Goal: Transaction & Acquisition: Register for event/course

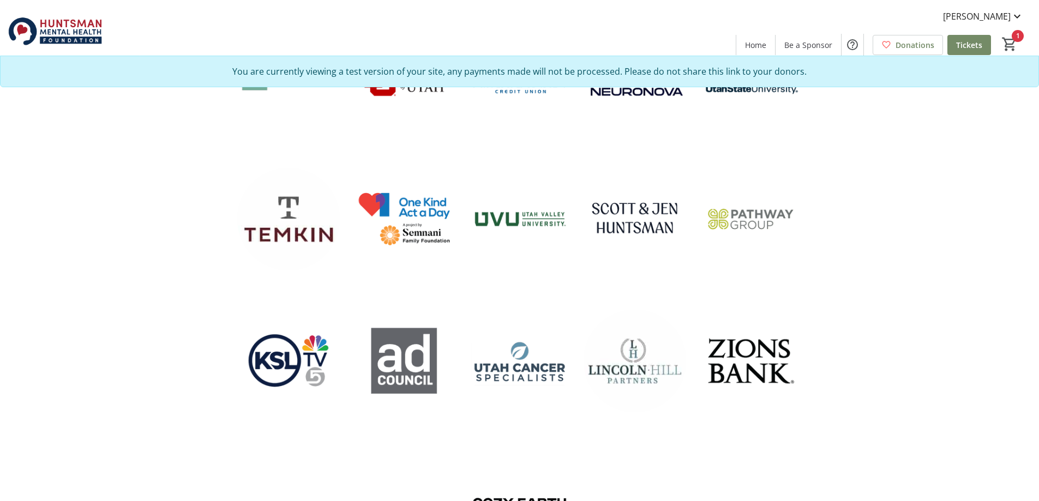
scroll to position [2236, 0]
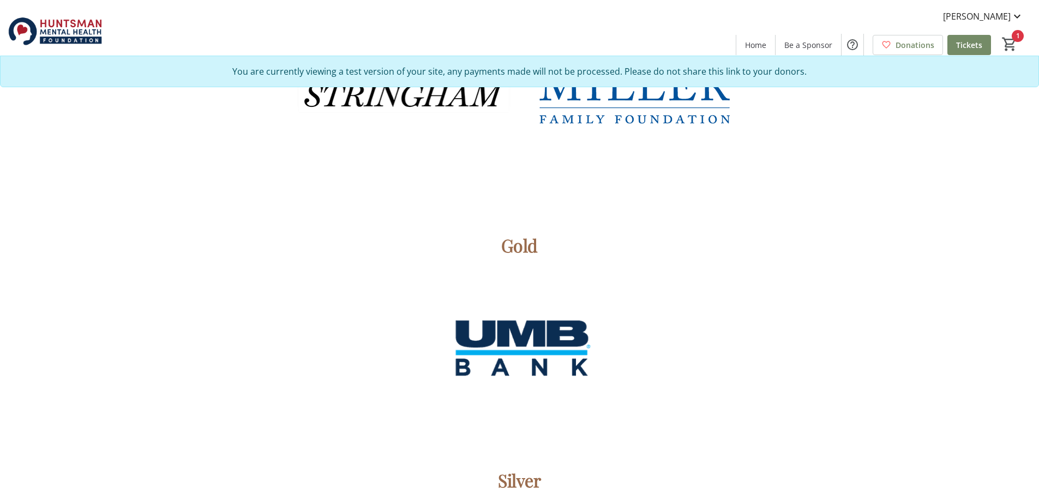
scroll to position [1963, 0]
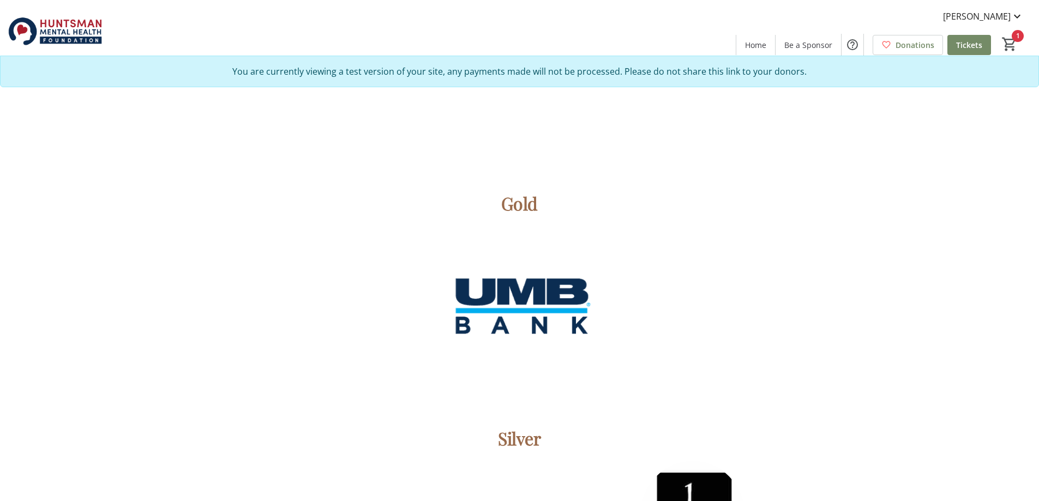
scroll to position [1909, 0]
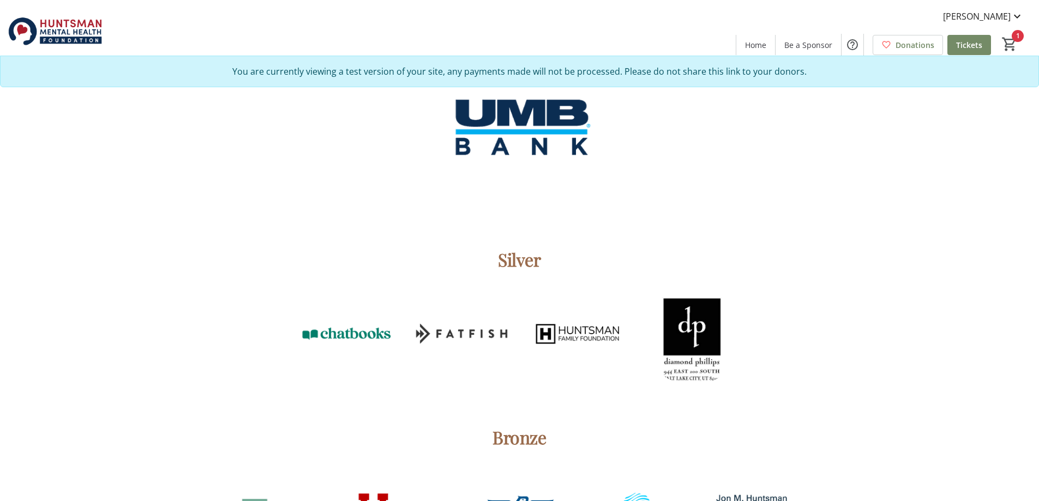
scroll to position [1953, 0]
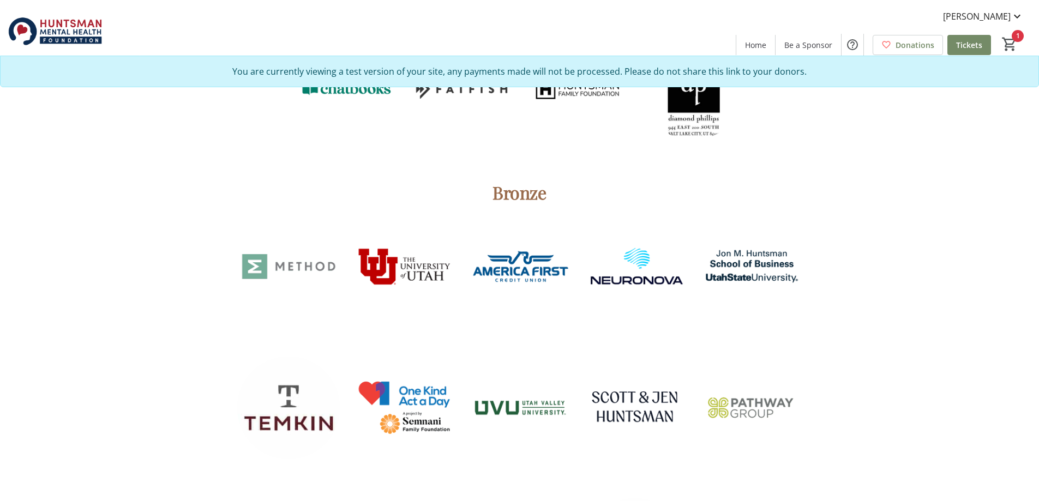
scroll to position [2007, 0]
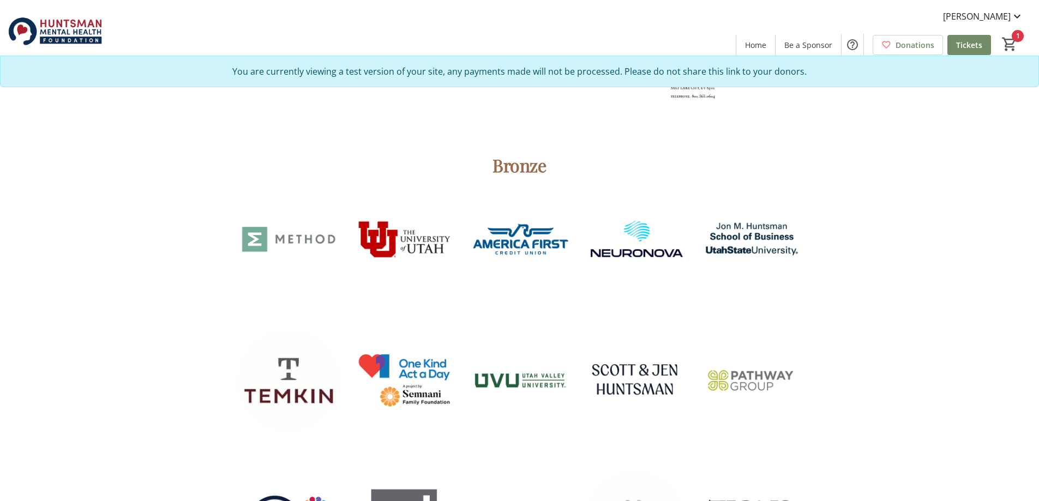
scroll to position [2181, 0]
